Goal: Transaction & Acquisition: Purchase product/service

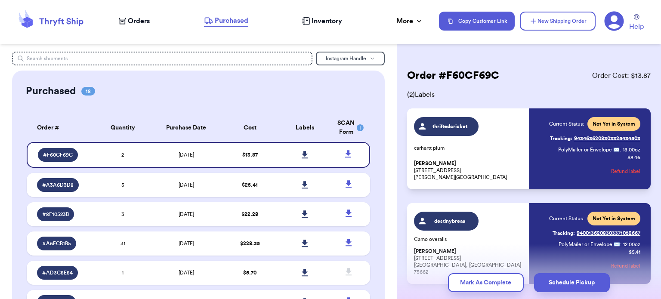
drag, startPoint x: 0, startPoint y: 0, endPoint x: 77, endPoint y: 24, distance: 81.2
click at [77, 24] on icon at bounding box center [50, 20] width 69 height 23
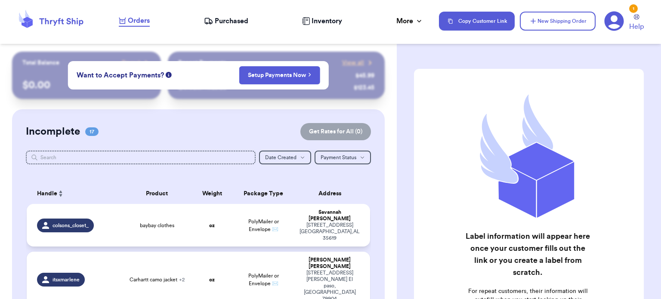
click at [150, 222] on span "baybay clothes" at bounding box center [157, 225] width 34 height 7
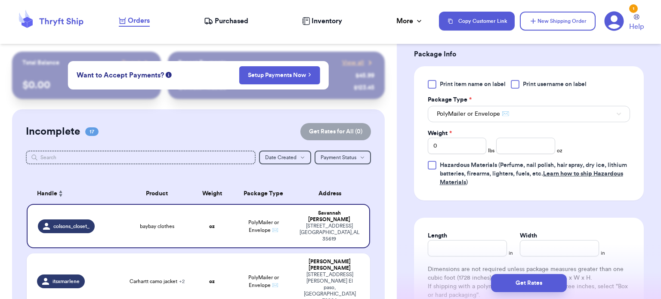
scroll to position [369, 0]
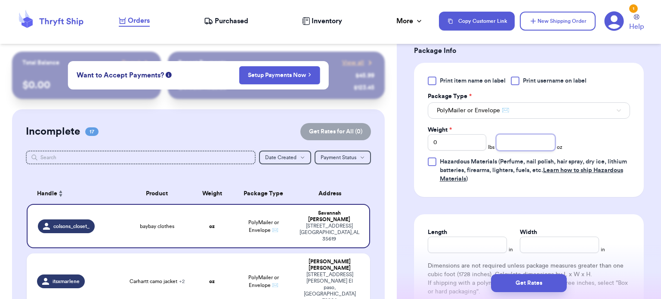
click at [540, 139] on input "number" at bounding box center [525, 142] width 59 height 16
type input "35"
click at [462, 243] on input "Length" at bounding box center [467, 245] width 79 height 16
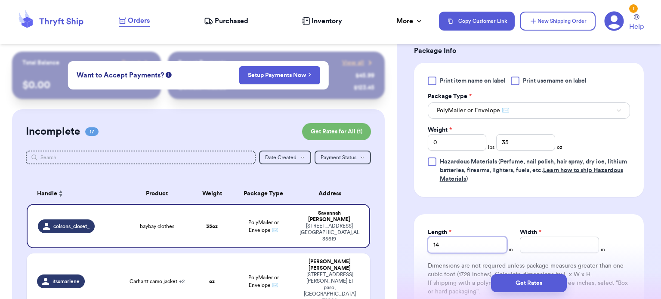
type input "14"
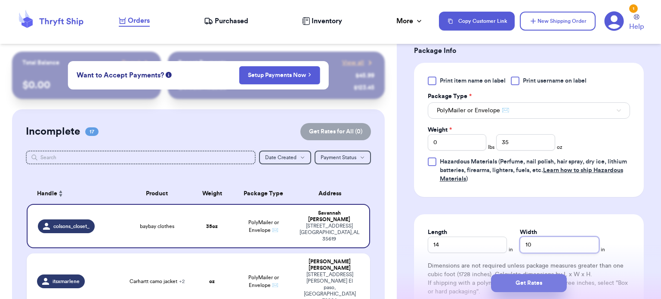
type input "10"
click at [508, 283] on button "Get Rates" at bounding box center [529, 283] width 76 height 18
type input "2"
type input "3"
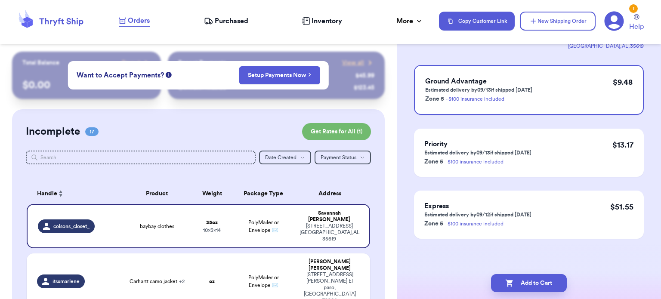
scroll to position [0, 0]
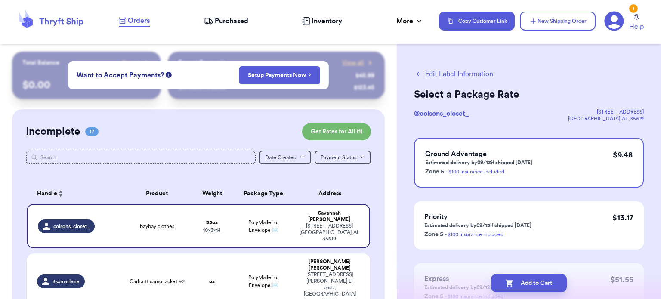
click at [168, 96] on div "Recent Payments View all @ fashionista $ 45.99 @ sneakerhead123 $ 123.45" at bounding box center [276, 75] width 217 height 47
click at [517, 278] on button "Add to Cart" at bounding box center [529, 283] width 76 height 18
checkbox input "true"
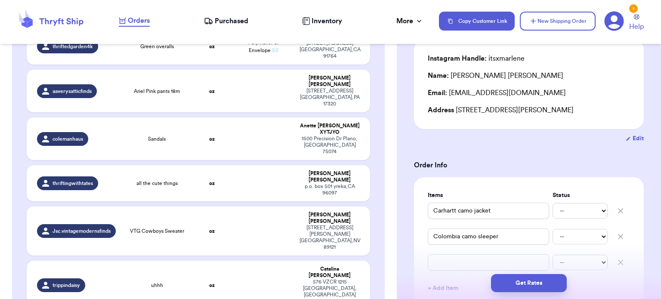
scroll to position [635, 0]
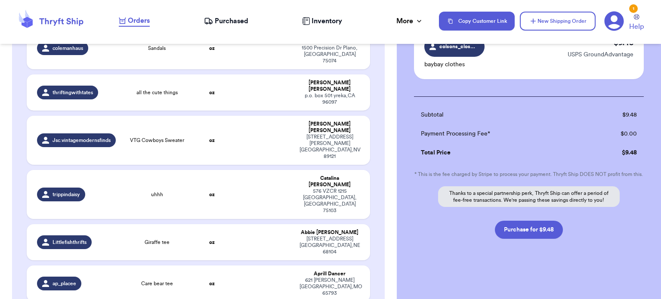
scroll to position [87, 0]
click at [539, 232] on button "Purchase for $9.48" at bounding box center [529, 230] width 68 height 18
checkbox input "false"
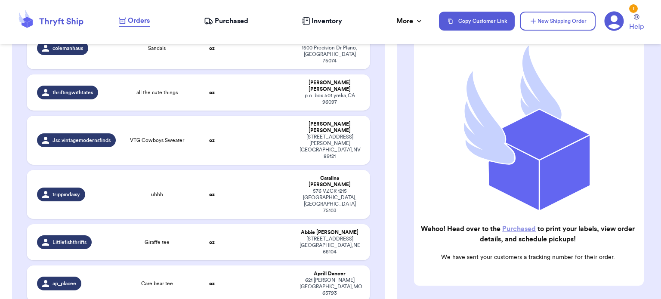
checkbox input "true"
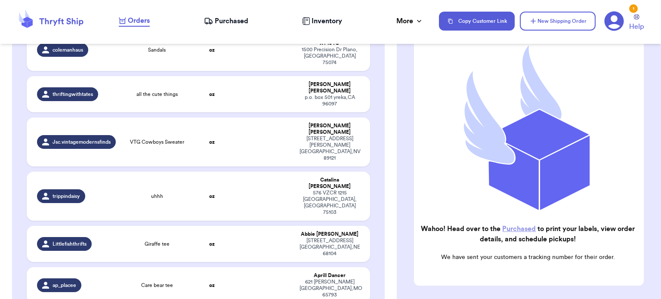
click at [529, 226] on link "Purchased" at bounding box center [519, 229] width 34 height 7
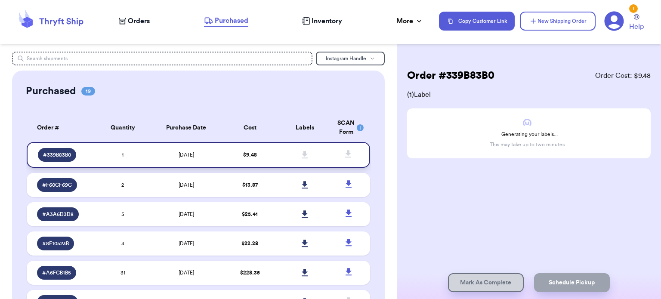
click at [65, 154] on span "# 339B83B0" at bounding box center [57, 155] width 28 height 7
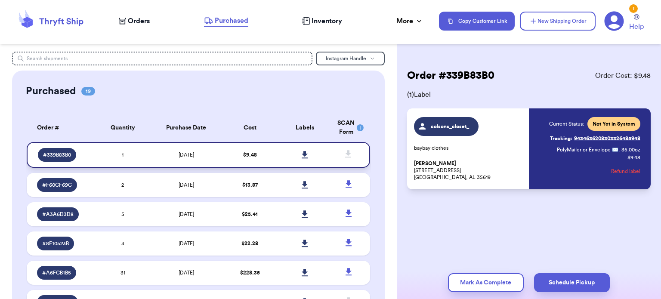
click at [302, 155] on icon at bounding box center [305, 154] width 6 height 7
